Goal: Task Accomplishment & Management: Manage account settings

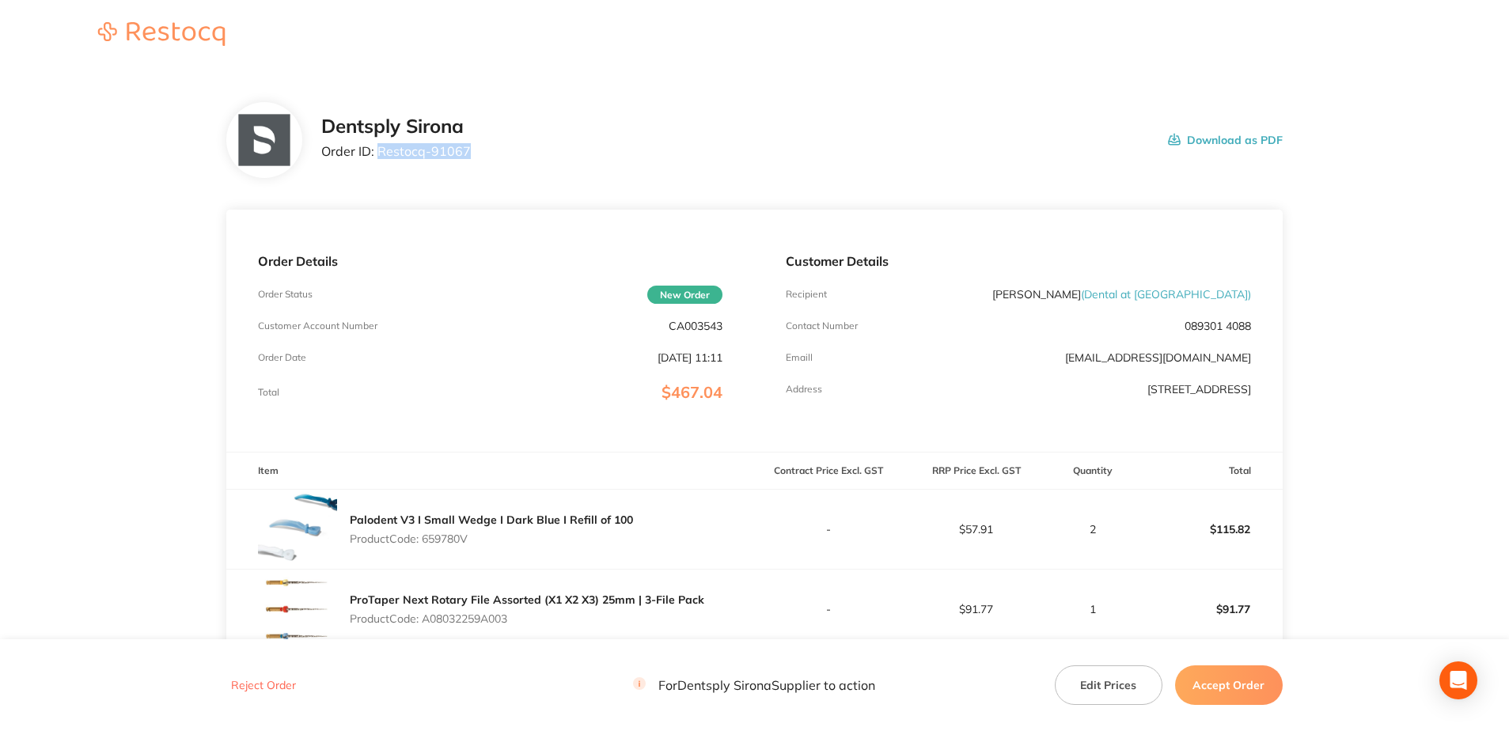
drag, startPoint x: 468, startPoint y: 155, endPoint x: 381, endPoint y: 165, distance: 88.3
click at [381, 165] on div "Dentsply Sirona Order ID: Restocq- 91067 Download as PDF" at bounding box center [801, 140] width 961 height 49
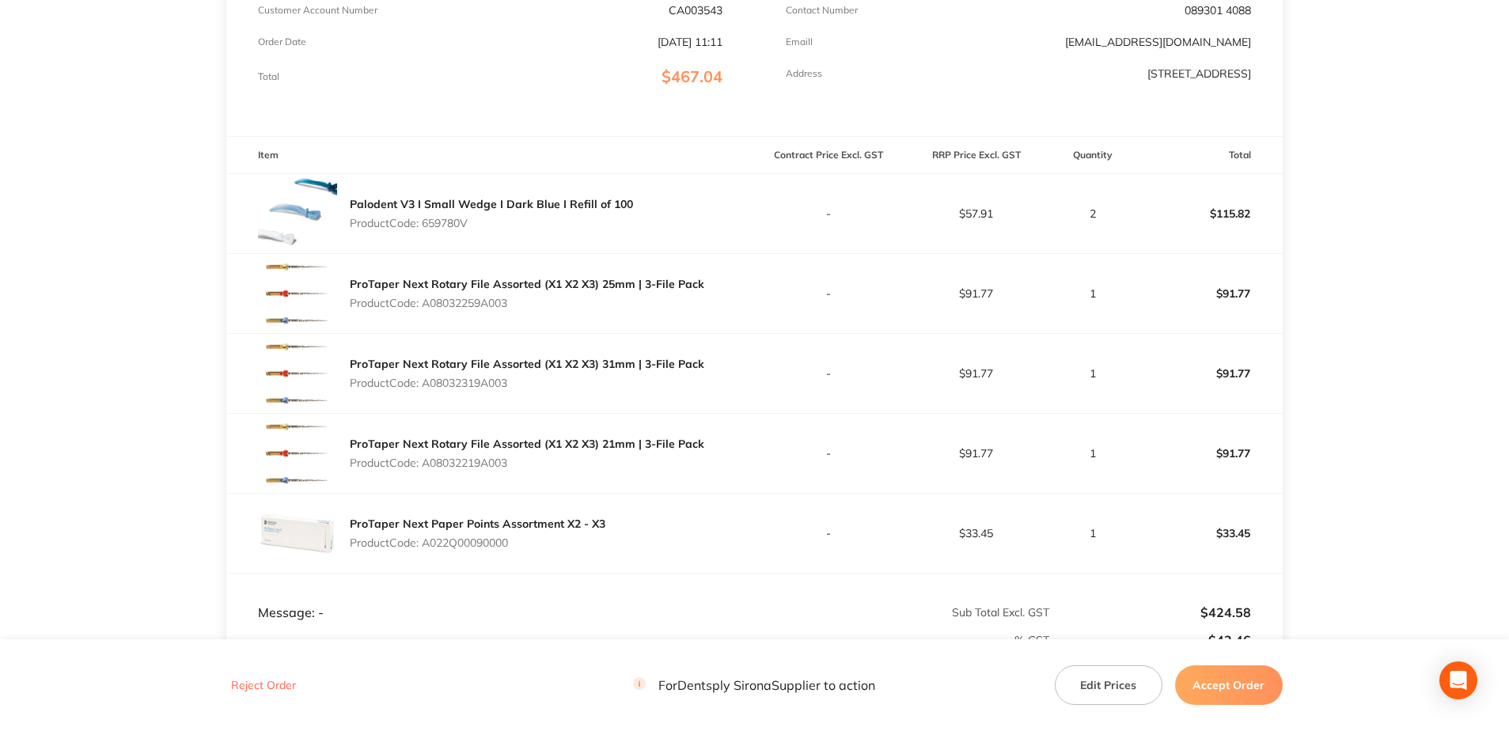
scroll to position [316, 0]
drag, startPoint x: 453, startPoint y: 226, endPoint x: 425, endPoint y: 228, distance: 28.5
click at [425, 228] on p "Product Code: 659780V" at bounding box center [491, 222] width 283 height 13
drag, startPoint x: 514, startPoint y: 304, endPoint x: 428, endPoint y: 306, distance: 86.3
click at [428, 306] on p "Product Code: A08032259A003" at bounding box center [527, 302] width 354 height 13
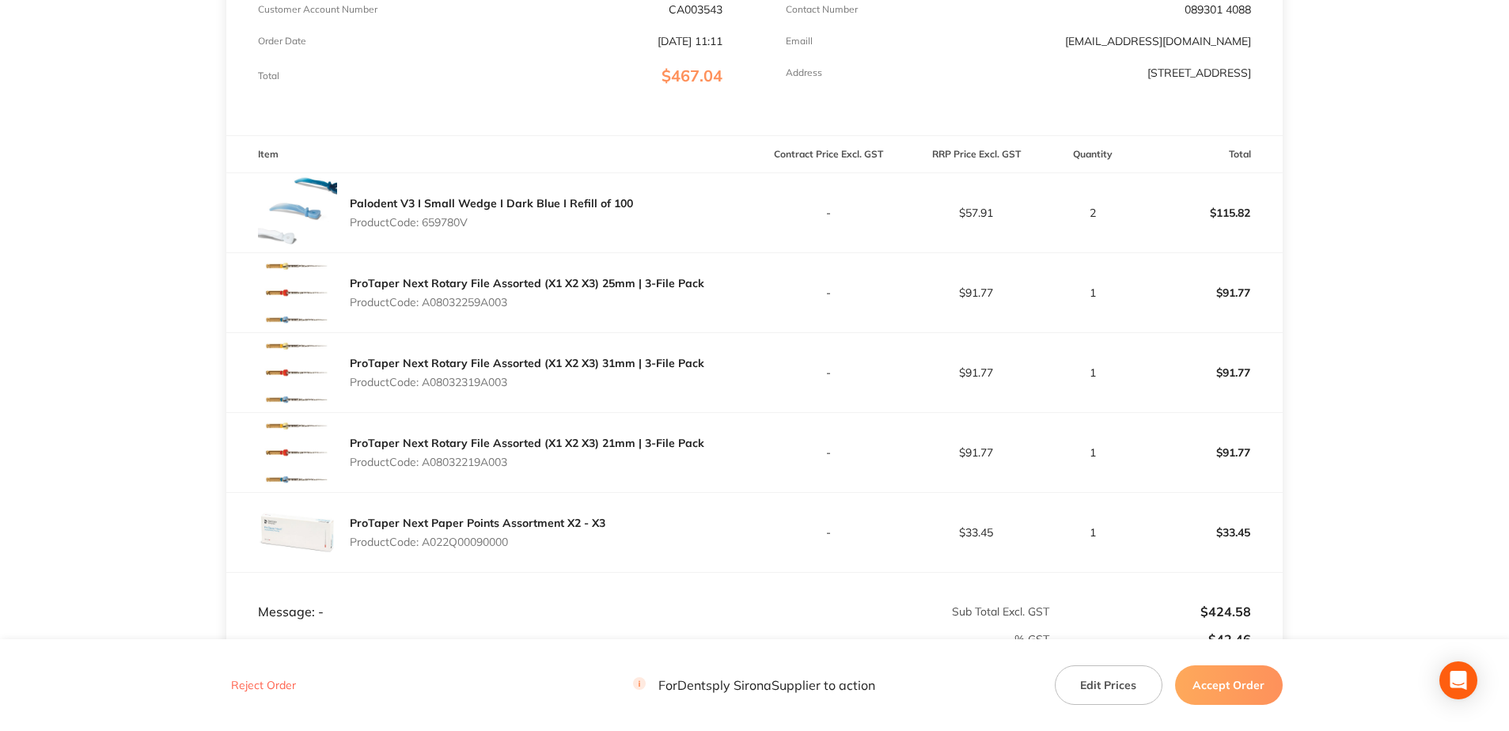
copy p "A08032259A003"
drag, startPoint x: 505, startPoint y: 388, endPoint x: 427, endPoint y: 391, distance: 77.6
click at [427, 391] on div "ProTaper Next Rotary File Assorted (X1 X2 X3) 31mm | 3-File Pack Product Code: …" at bounding box center [527, 372] width 354 height 44
copy p "A08032319A003"
drag, startPoint x: 515, startPoint y: 468, endPoint x: 427, endPoint y: 470, distance: 87.9
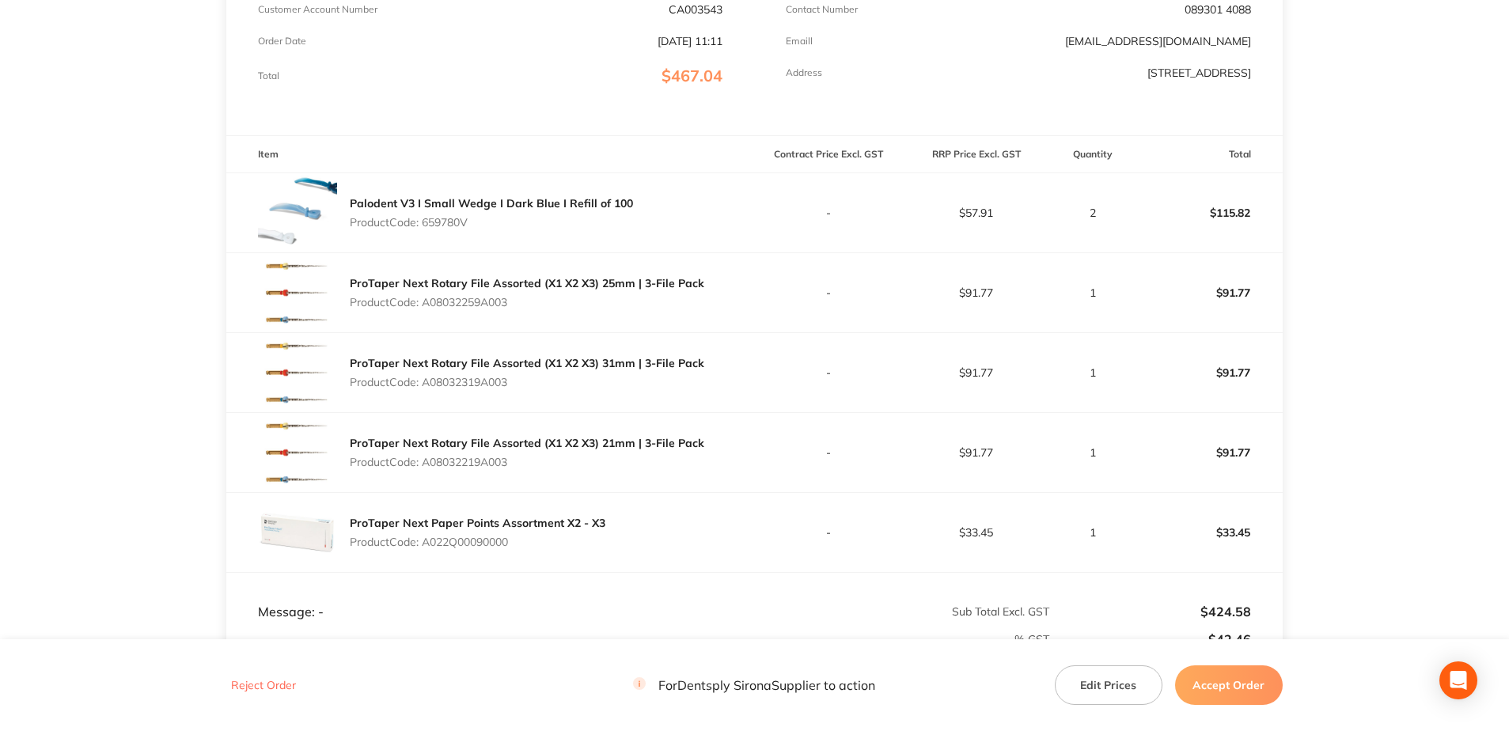
click at [427, 470] on div "ProTaper Next Rotary File Assorted (X1 X2 X3) 21mm | 3-File Pack Product Code: …" at bounding box center [527, 452] width 354 height 44
copy p "A08032219A003"
drag, startPoint x: 515, startPoint y: 547, endPoint x: 428, endPoint y: 549, distance: 87.1
click at [428, 549] on div "ProTaper Next Paper Points Assortment X2 - X3 Product Code: A022Q00090000" at bounding box center [478, 532] width 256 height 44
copy p "A022Q00090000"
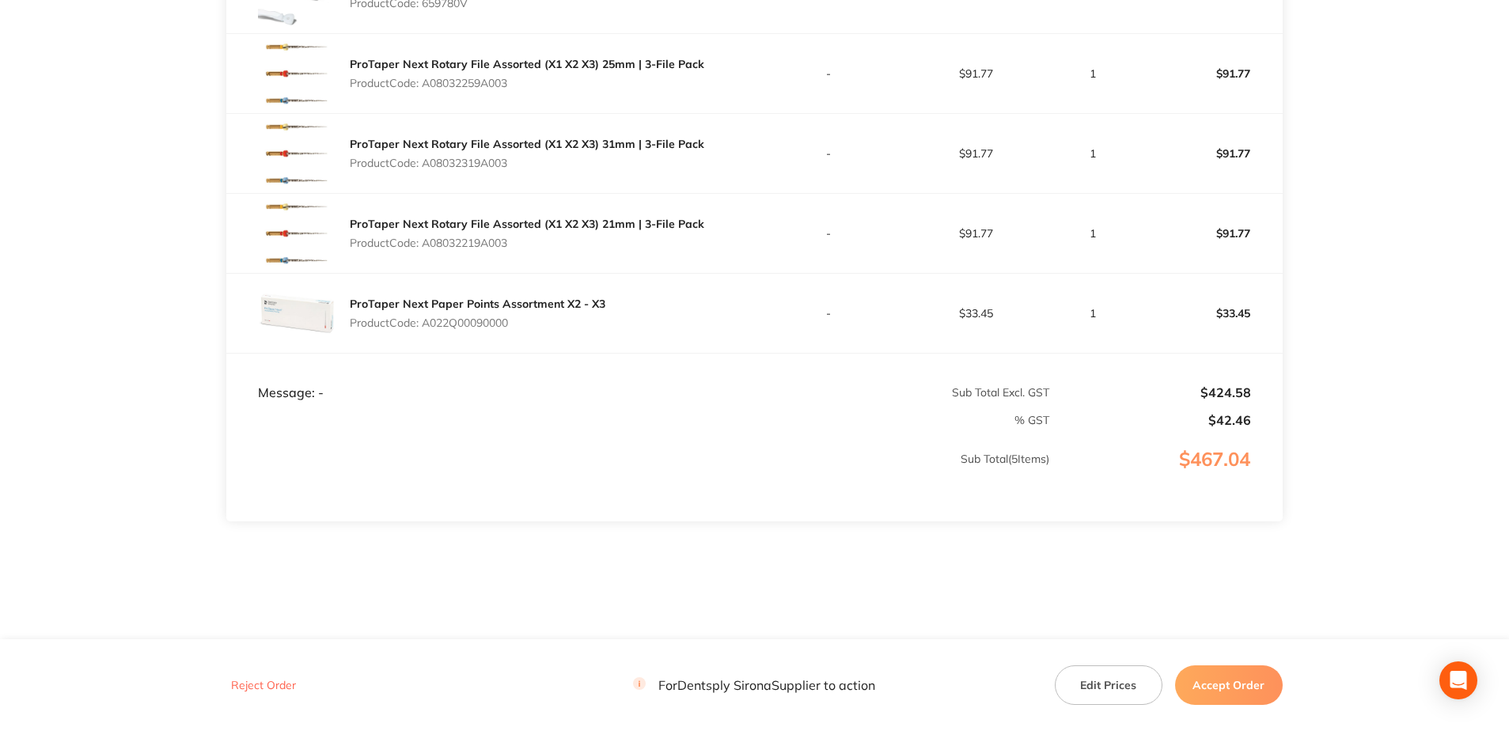
scroll to position [544, 0]
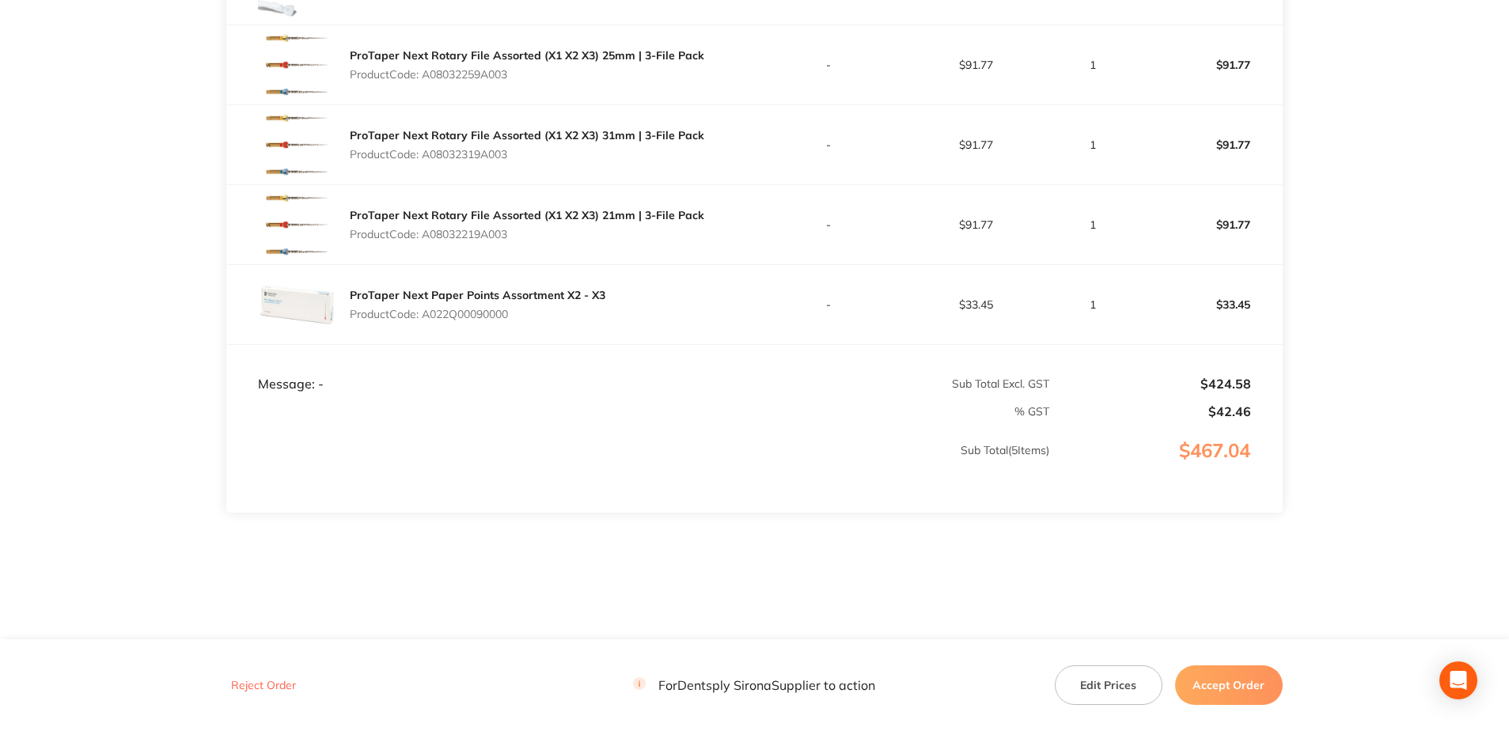
click at [1261, 684] on button "Accept Order" at bounding box center [1229, 685] width 108 height 40
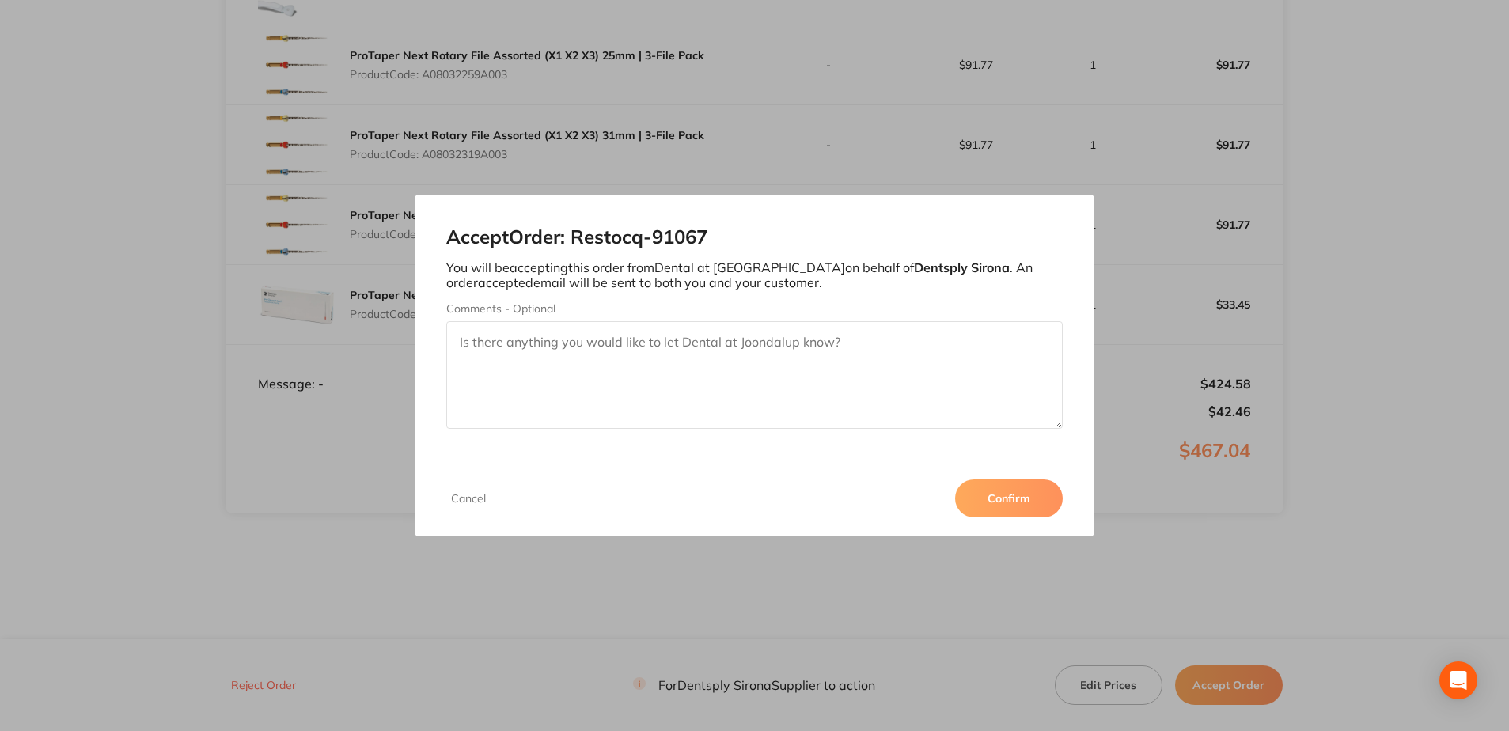
click at [1010, 498] on button "Confirm" at bounding box center [1009, 498] width 108 height 38
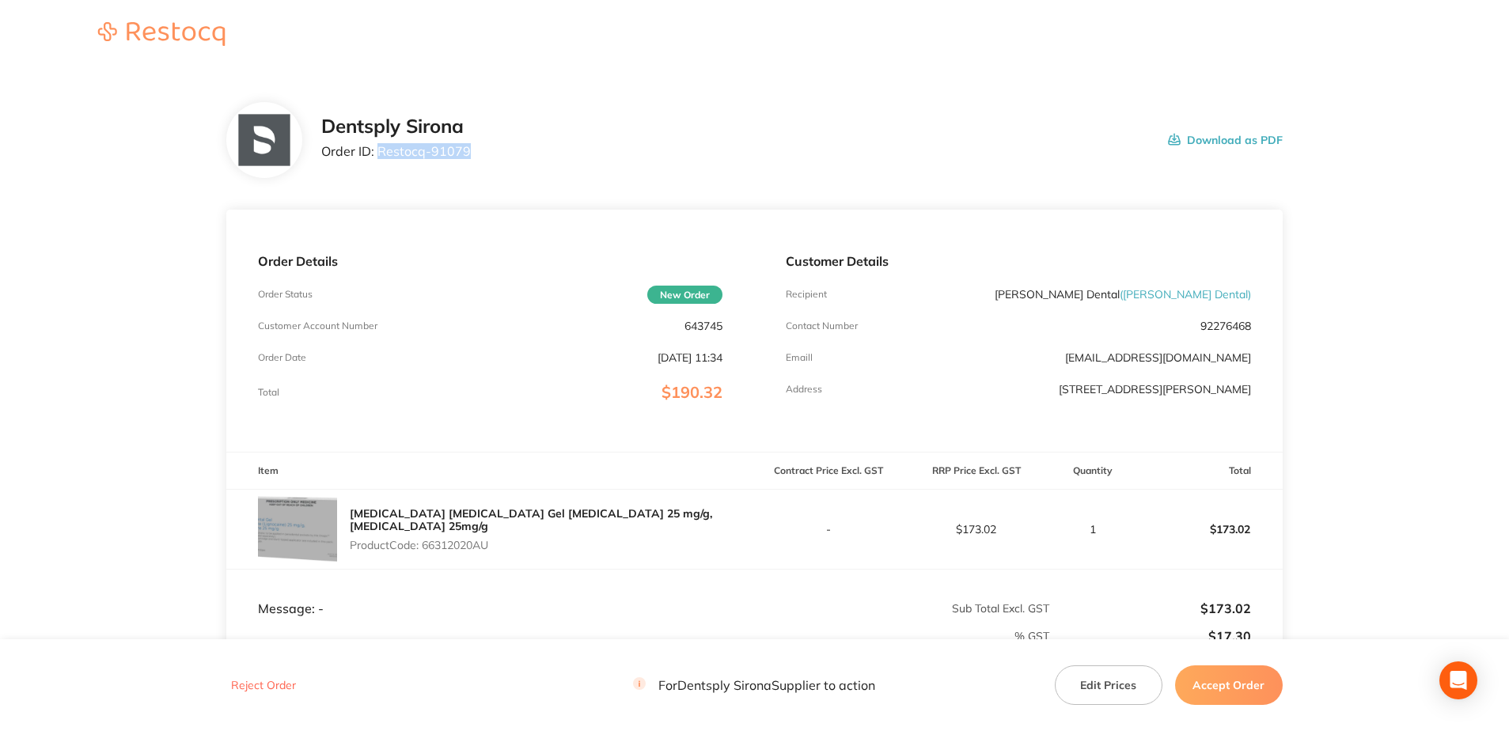
drag, startPoint x: 465, startPoint y: 152, endPoint x: 378, endPoint y: 151, distance: 87.0
click at [378, 151] on p "Order ID: Restocq- 91079" at bounding box center [396, 151] width 150 height 14
copy p "Restocq- 91079"
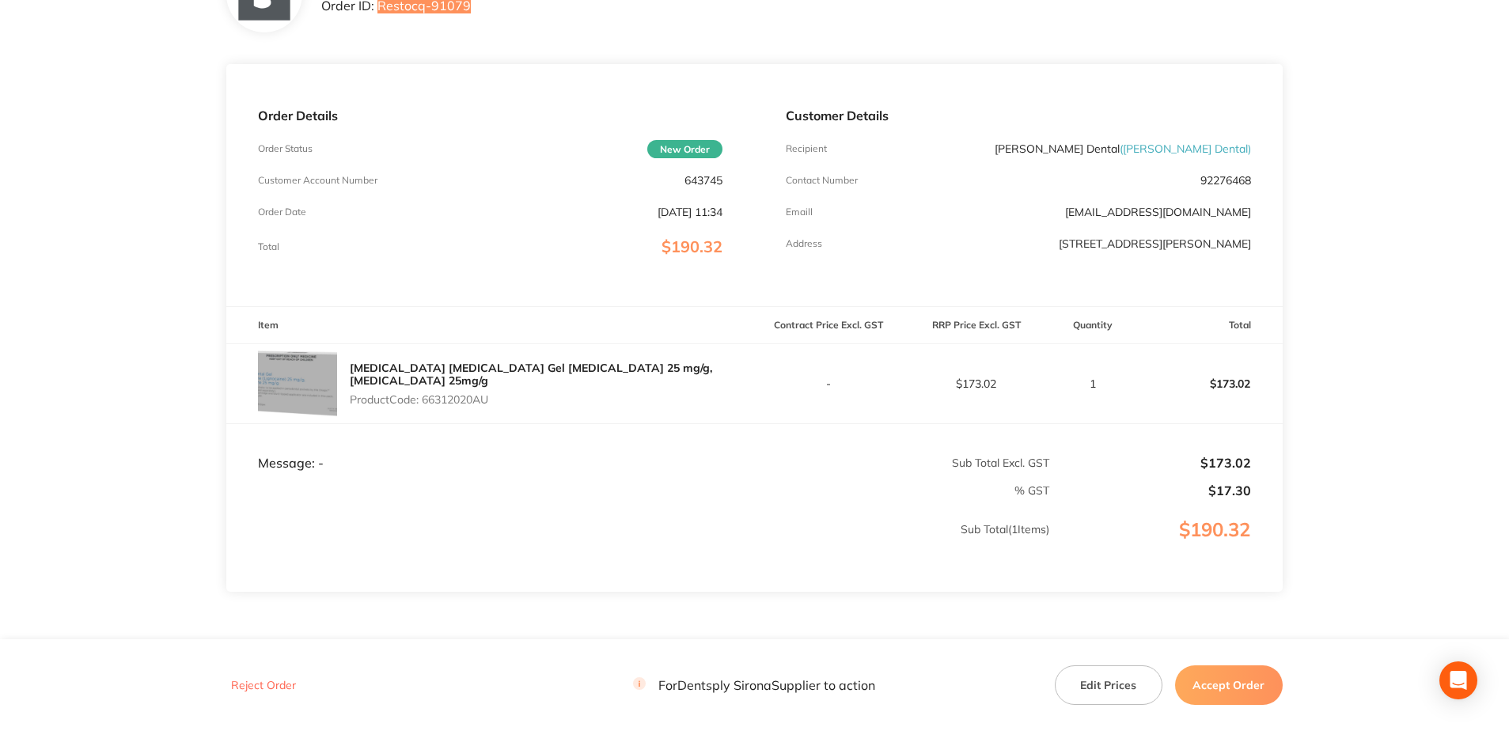
scroll to position [158, 0]
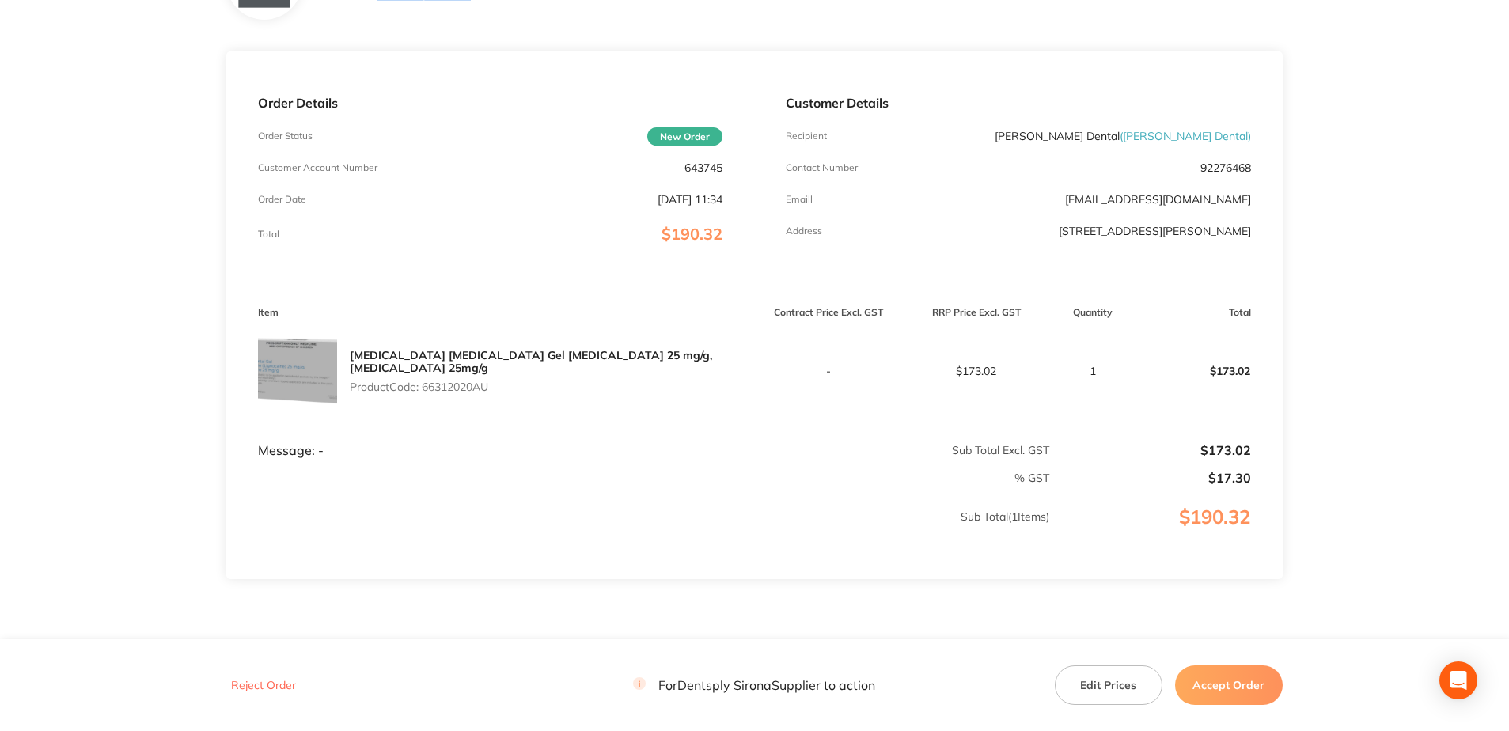
drag, startPoint x: 492, startPoint y: 381, endPoint x: 426, endPoint y: 382, distance: 65.7
click at [426, 382] on p "Product Code: 66312020AU" at bounding box center [552, 387] width 404 height 13
copy p "66312020AU"
click at [1278, 680] on button "Accept Order" at bounding box center [1229, 685] width 108 height 40
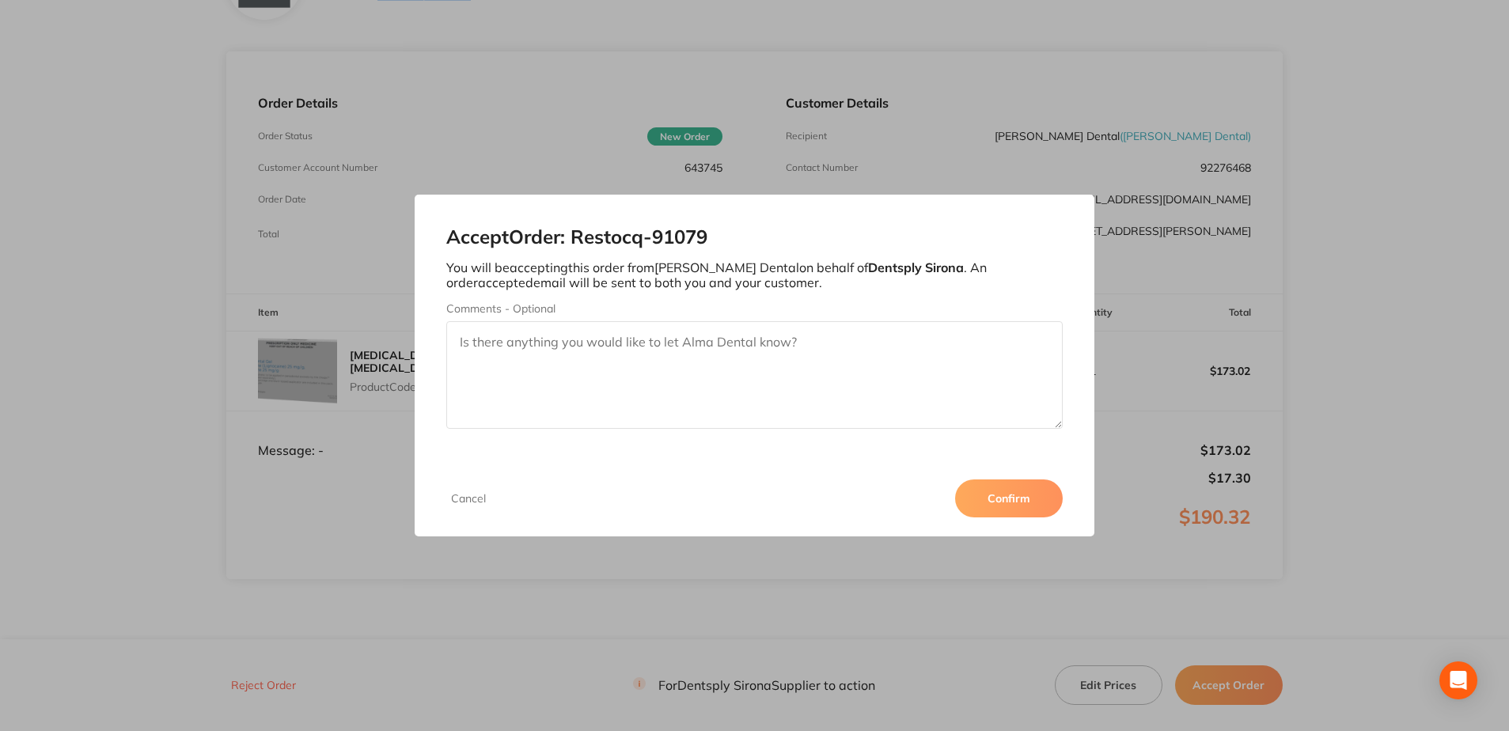
click at [1006, 490] on button "Confirm" at bounding box center [1009, 498] width 108 height 38
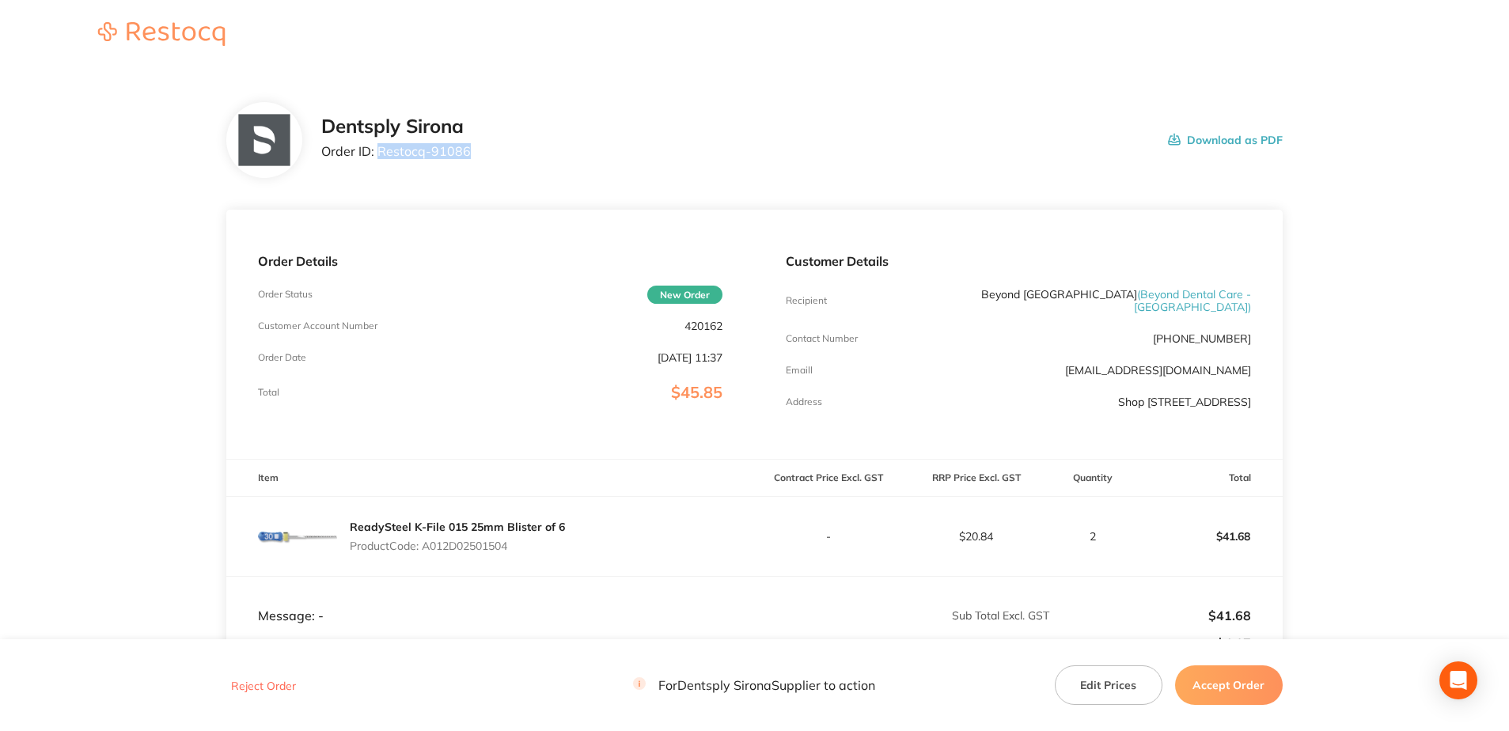
drag, startPoint x: 467, startPoint y: 151, endPoint x: 380, endPoint y: 153, distance: 87.1
click at [380, 153] on p "Order ID: Restocq- 91086" at bounding box center [396, 151] width 150 height 14
copy p "Restocq- 91086"
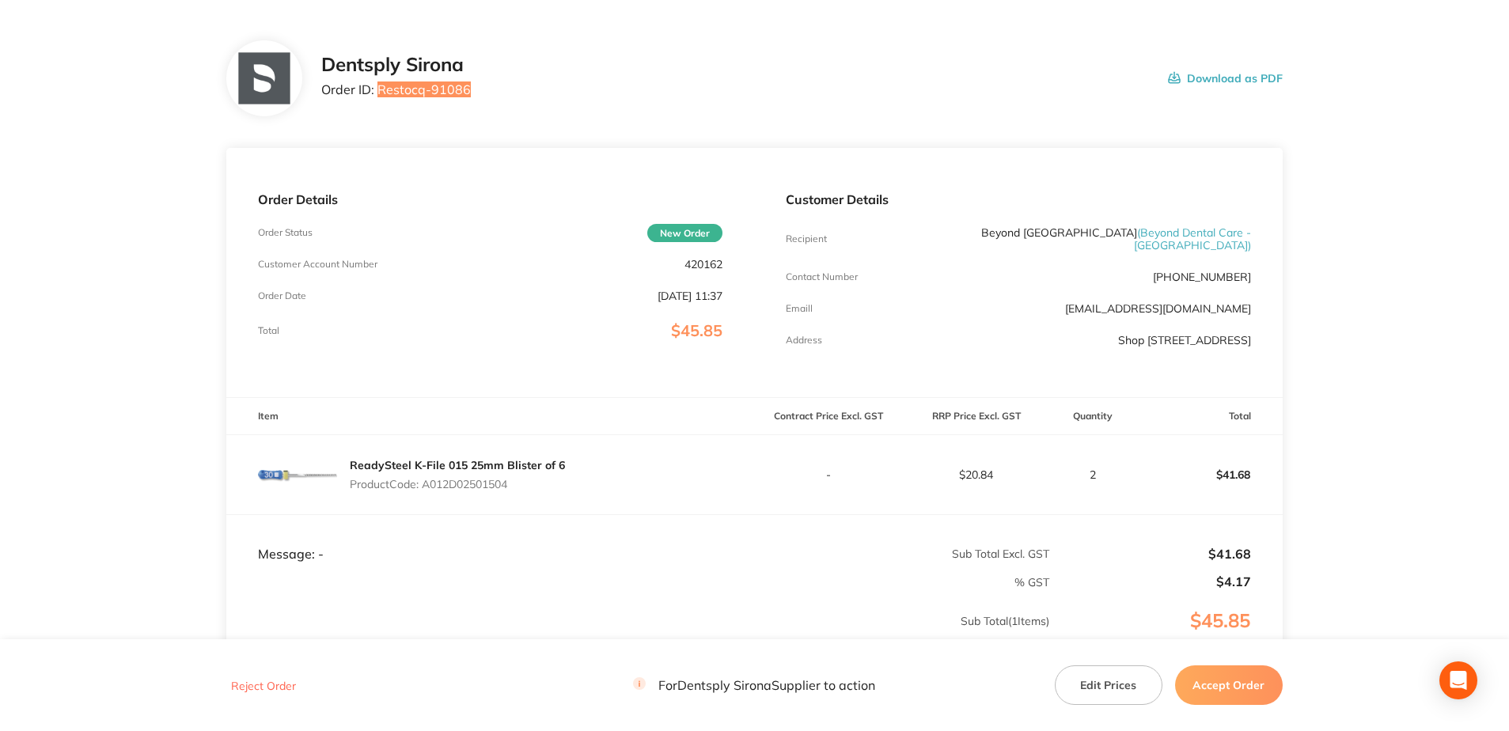
scroll to position [158, 0]
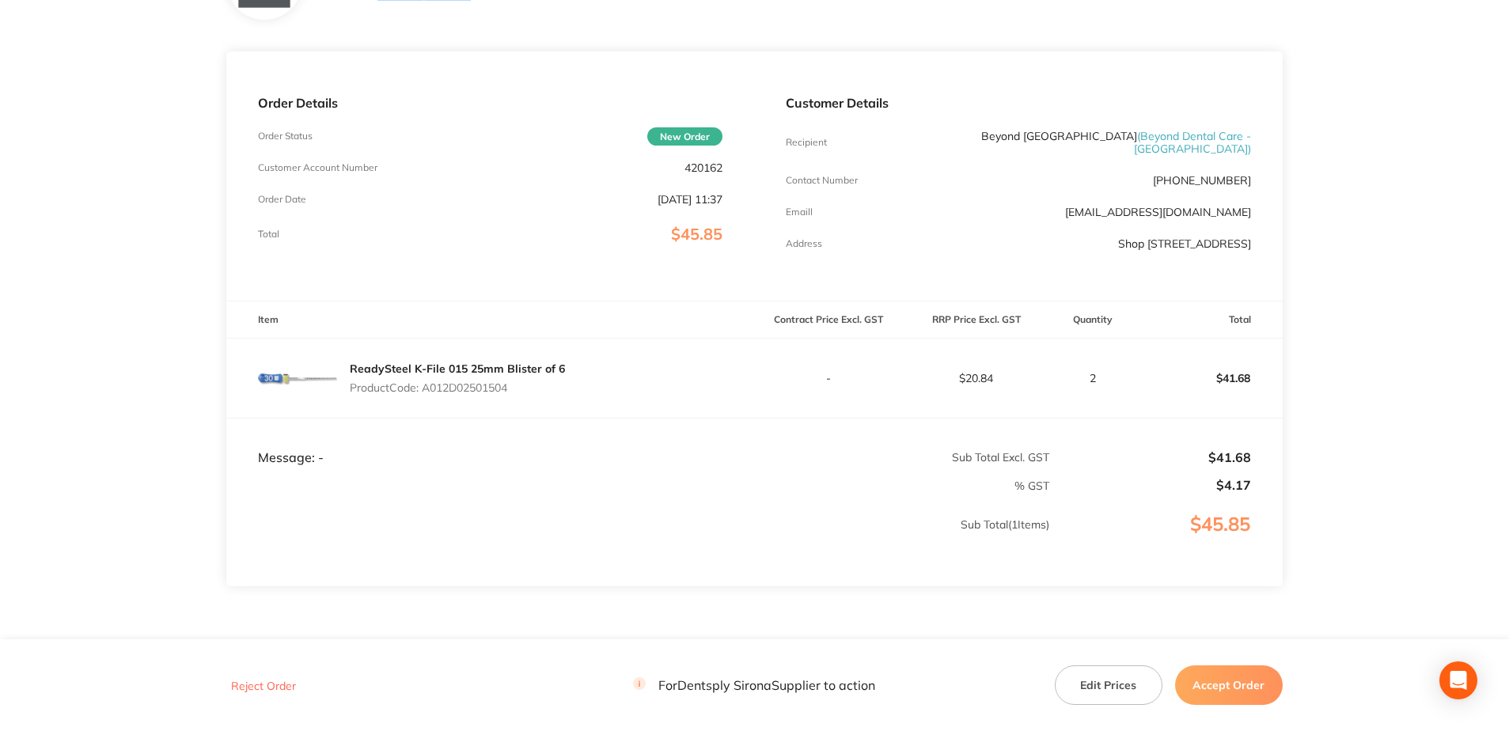
drag, startPoint x: 522, startPoint y: 411, endPoint x: 426, endPoint y: 404, distance: 96.1
click at [426, 400] on div "ReadySteel K-File 015 25mm Blister of 6 Product Code: A012D02501504" at bounding box center [457, 378] width 215 height 44
copy p "A012D02501504"
click at [746, 692] on button "Accept Order" at bounding box center [1229, 685] width 108 height 40
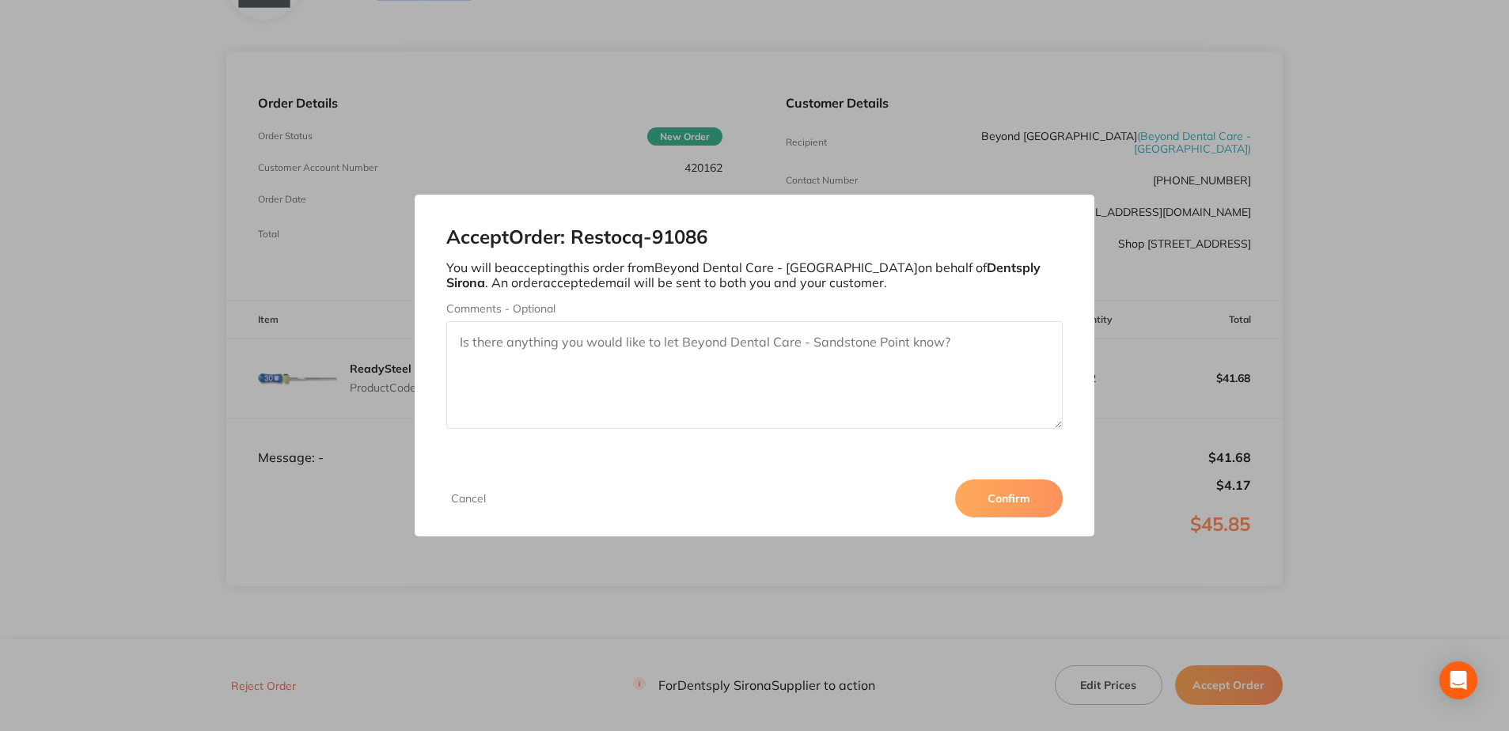
click at [746, 501] on button "Confirm" at bounding box center [1009, 498] width 108 height 38
